Goal: Register for event/course

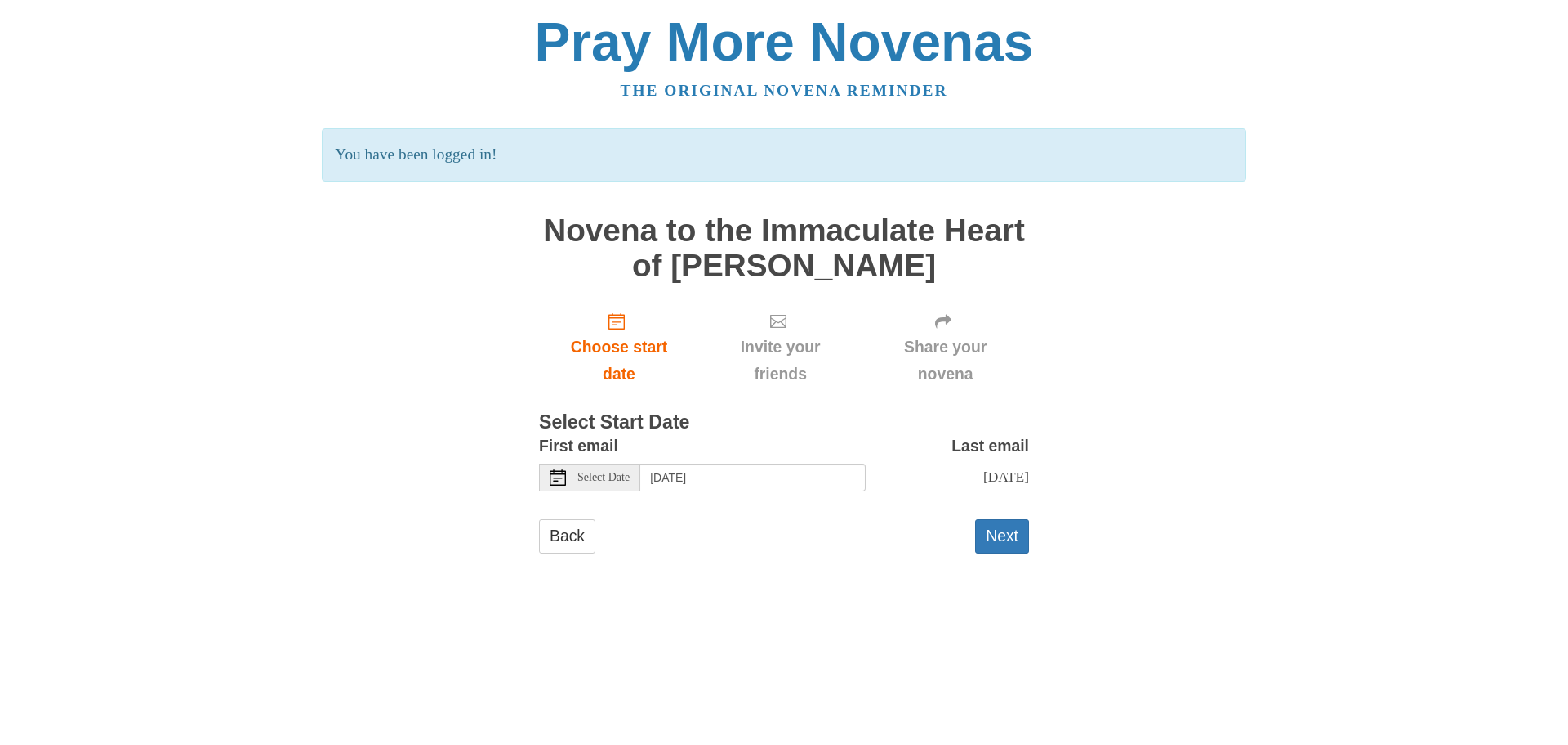
click at [920, 508] on form "First email Select Date [DATE] Last email [DATE] Selecting [DATE] as the start …" at bounding box center [784, 500] width 490 height 137
click at [578, 480] on span "Select Date" at bounding box center [604, 478] width 53 height 12
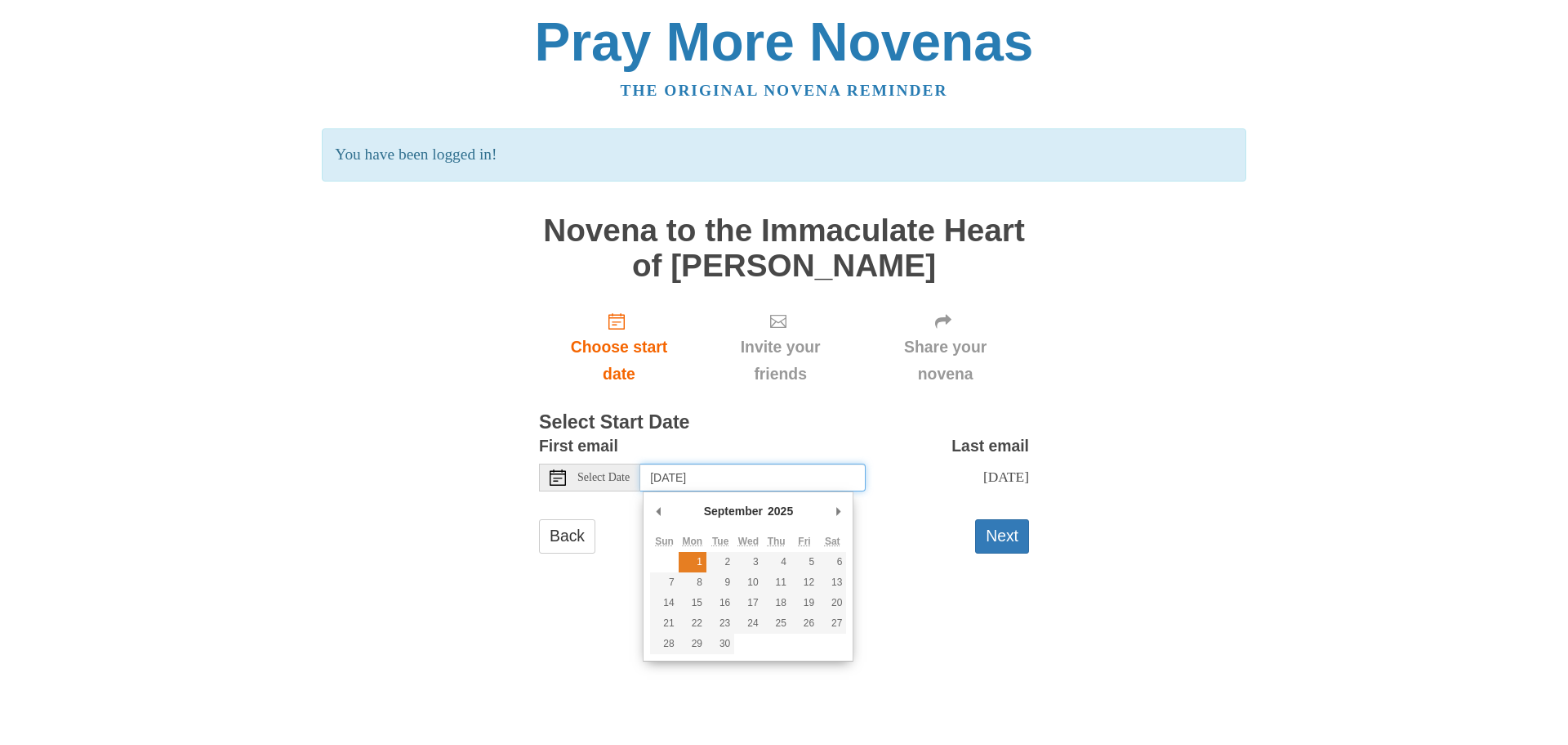
type input "[DATE]"
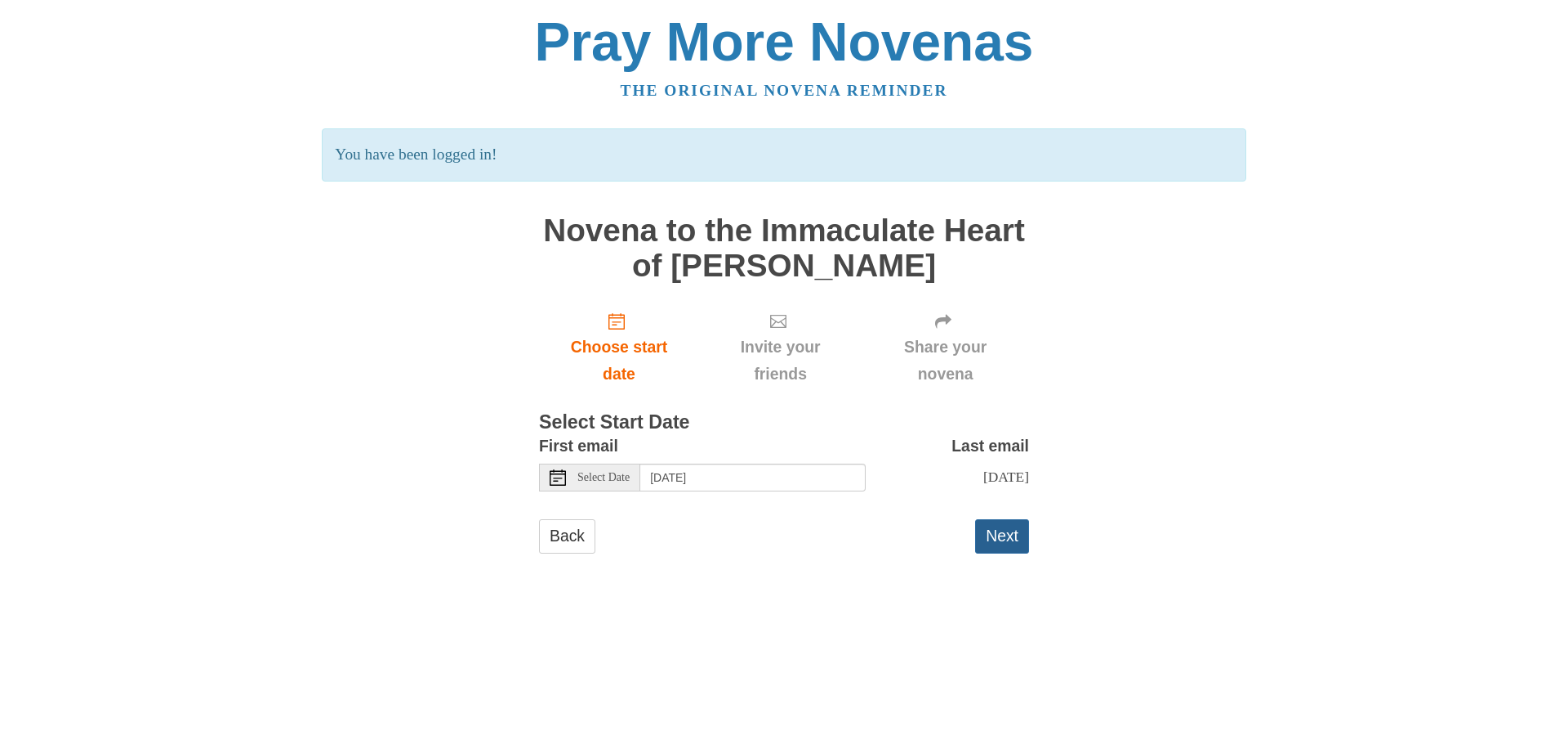
click at [1000, 553] on button "Next" at bounding box center [1002, 535] width 54 height 33
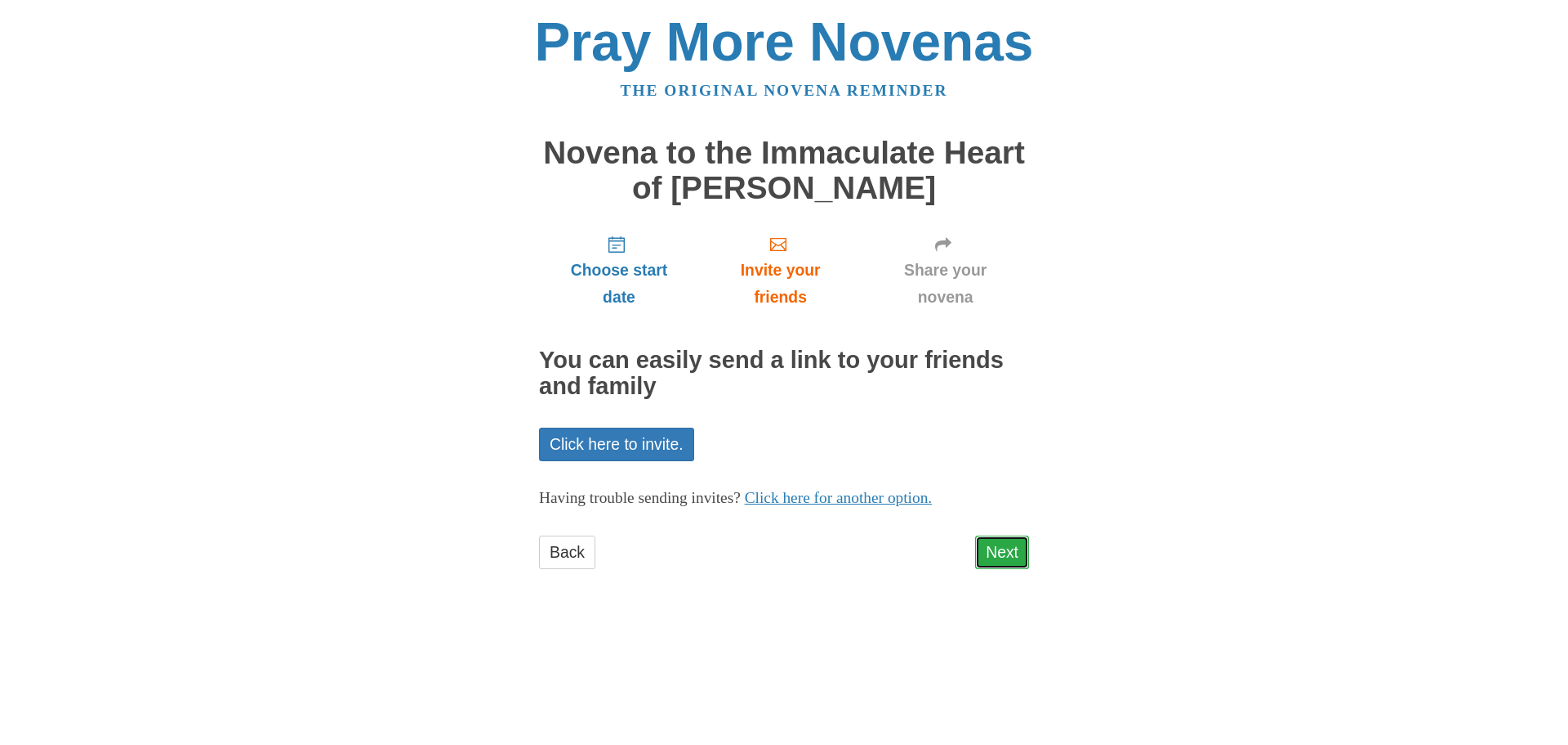
click at [1012, 556] on link "Next" at bounding box center [1002, 552] width 54 height 33
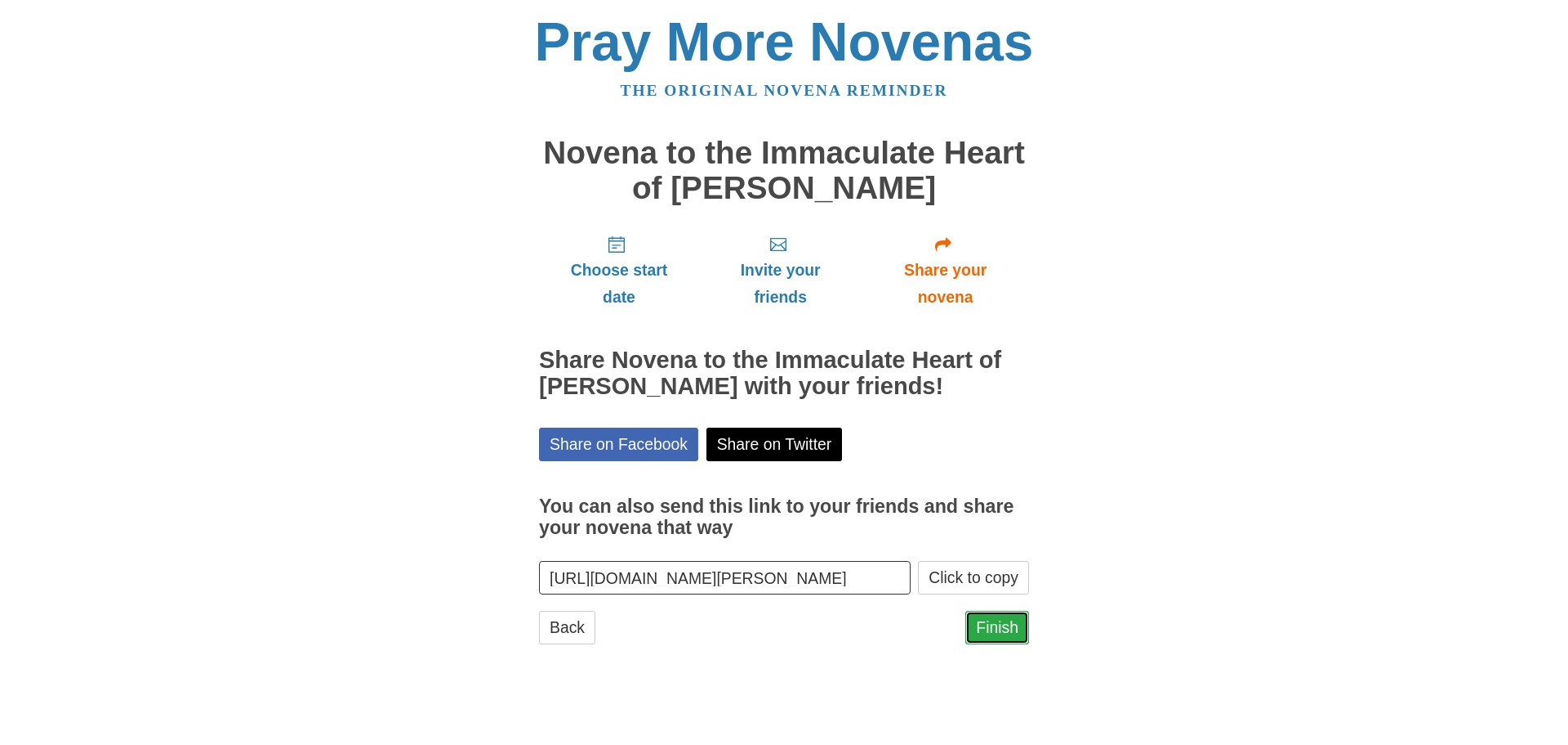
click at [1005, 626] on link "Finish" at bounding box center [997, 627] width 63 height 33
